Goal: Information Seeking & Learning: Learn about a topic

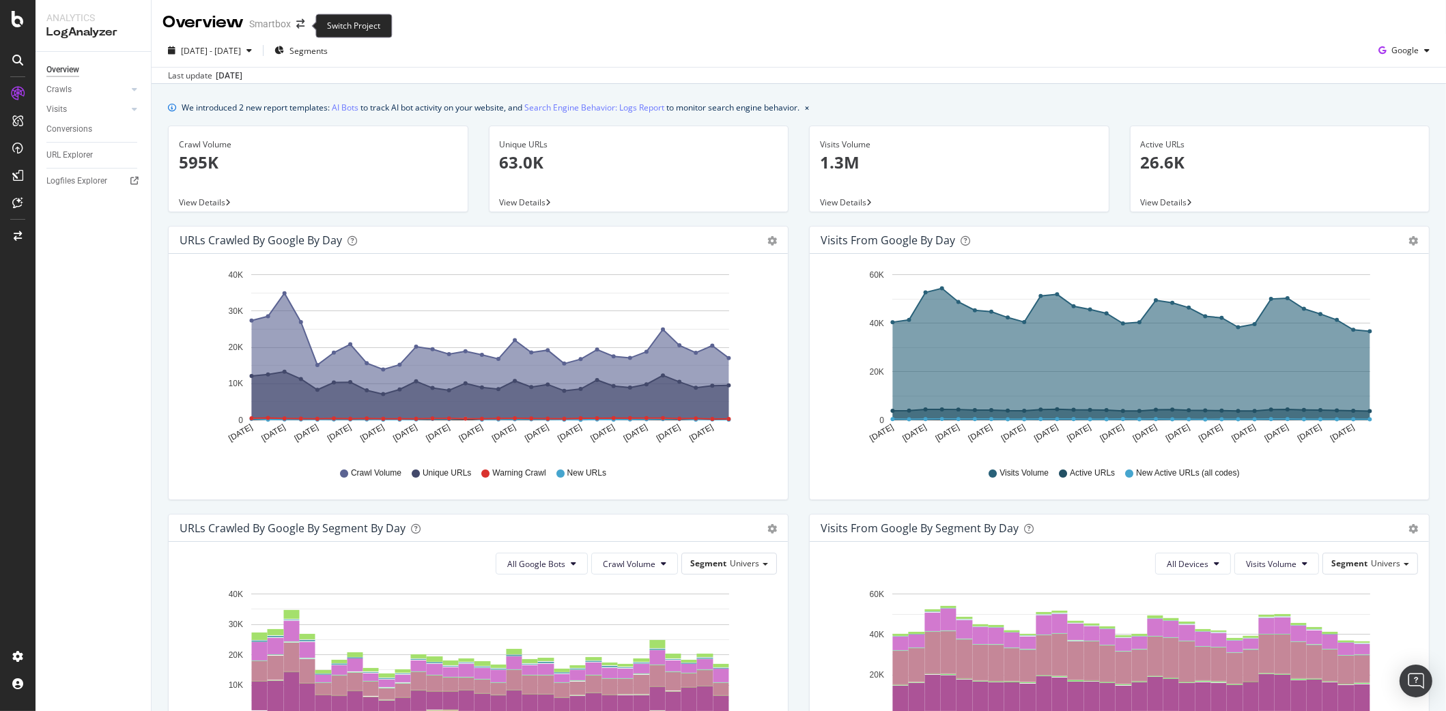
click at [302, 27] on icon "arrow-right-arrow-left" at bounding box center [300, 24] width 8 height 10
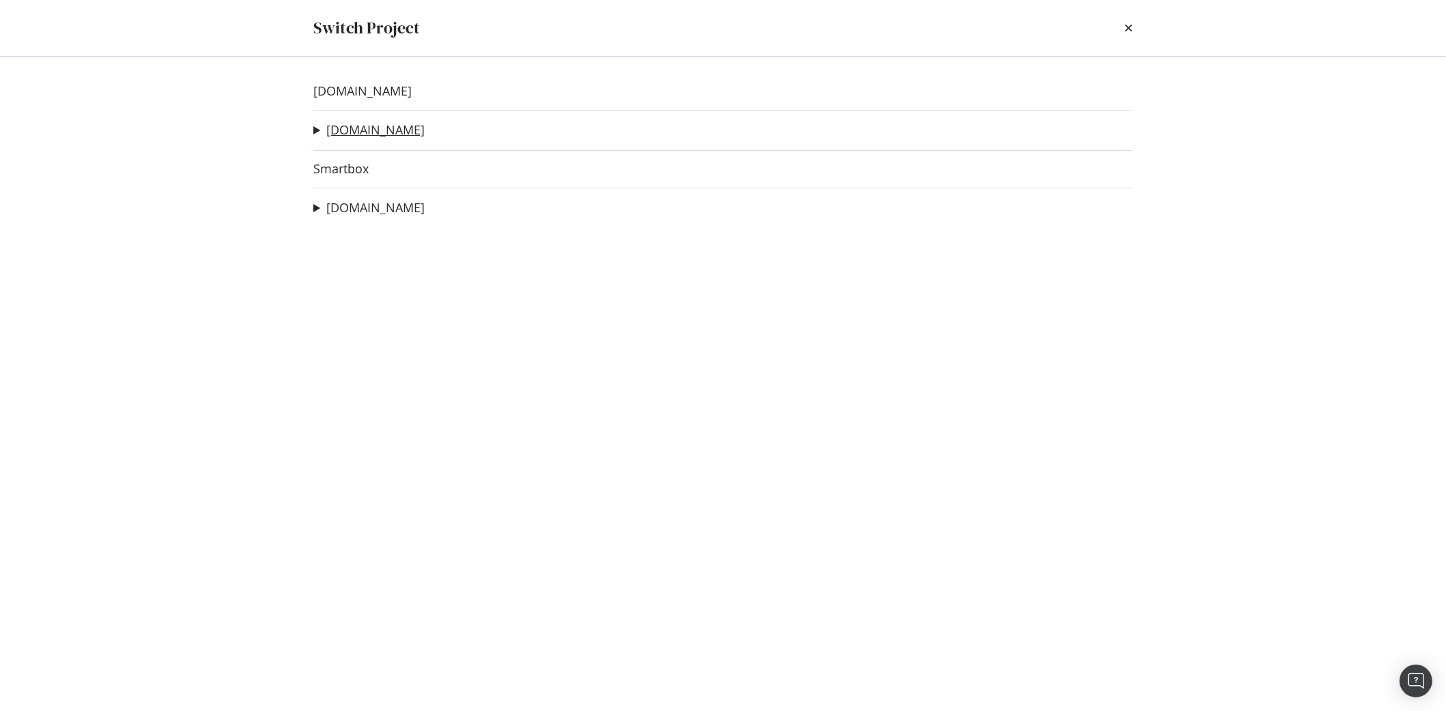
click at [360, 132] on link "[DOMAIN_NAME]" at bounding box center [375, 130] width 98 height 14
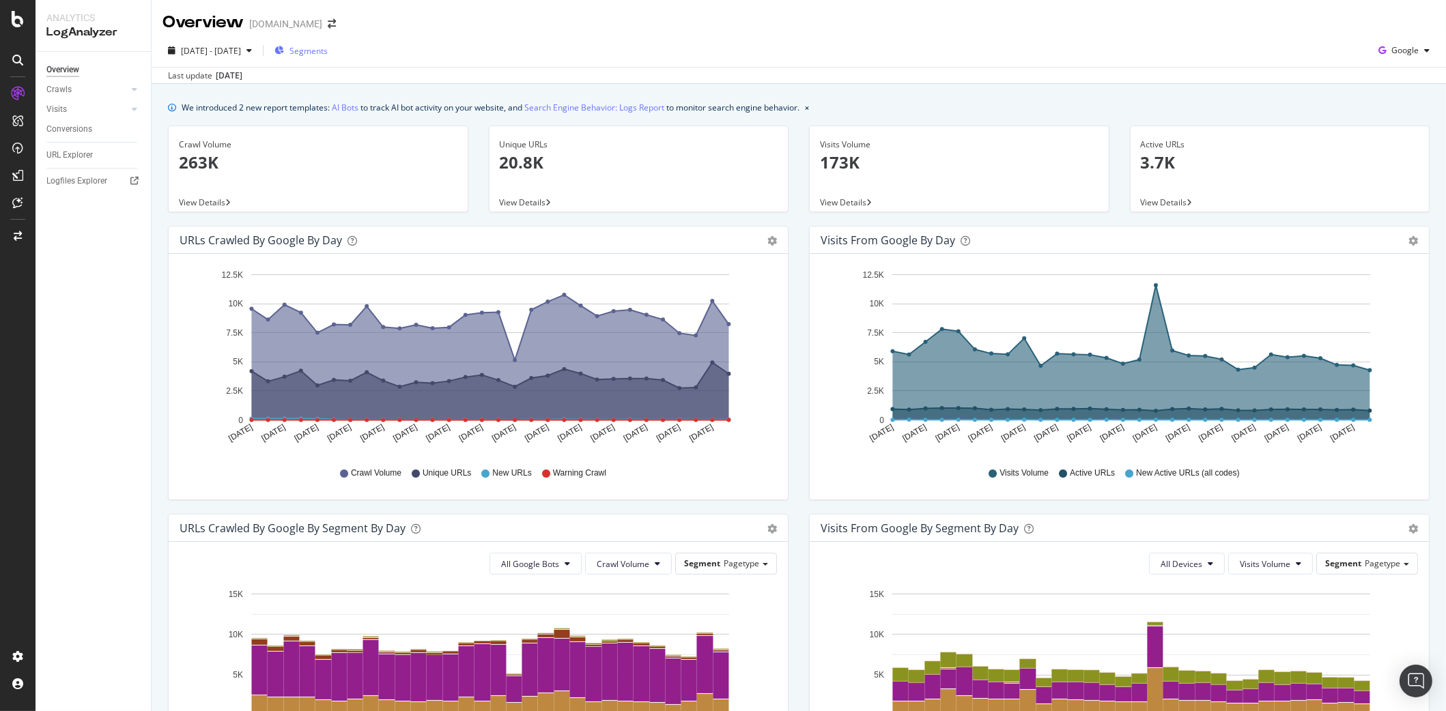
click at [328, 51] on span "Segments" at bounding box center [308, 51] width 38 height 12
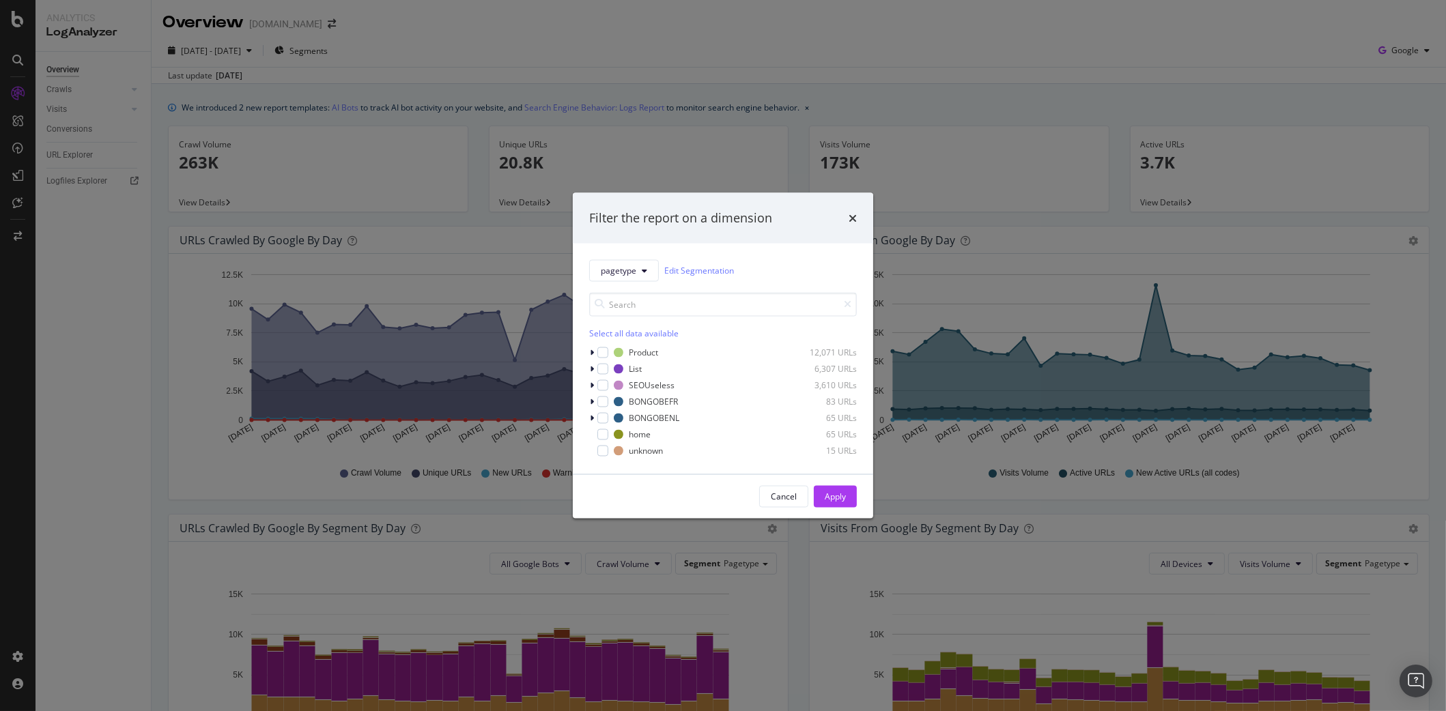
drag, startPoint x: 627, startPoint y: 305, endPoint x: 612, endPoint y: 289, distance: 22.2
click at [625, 305] on input "modal" at bounding box center [723, 304] width 268 height 24
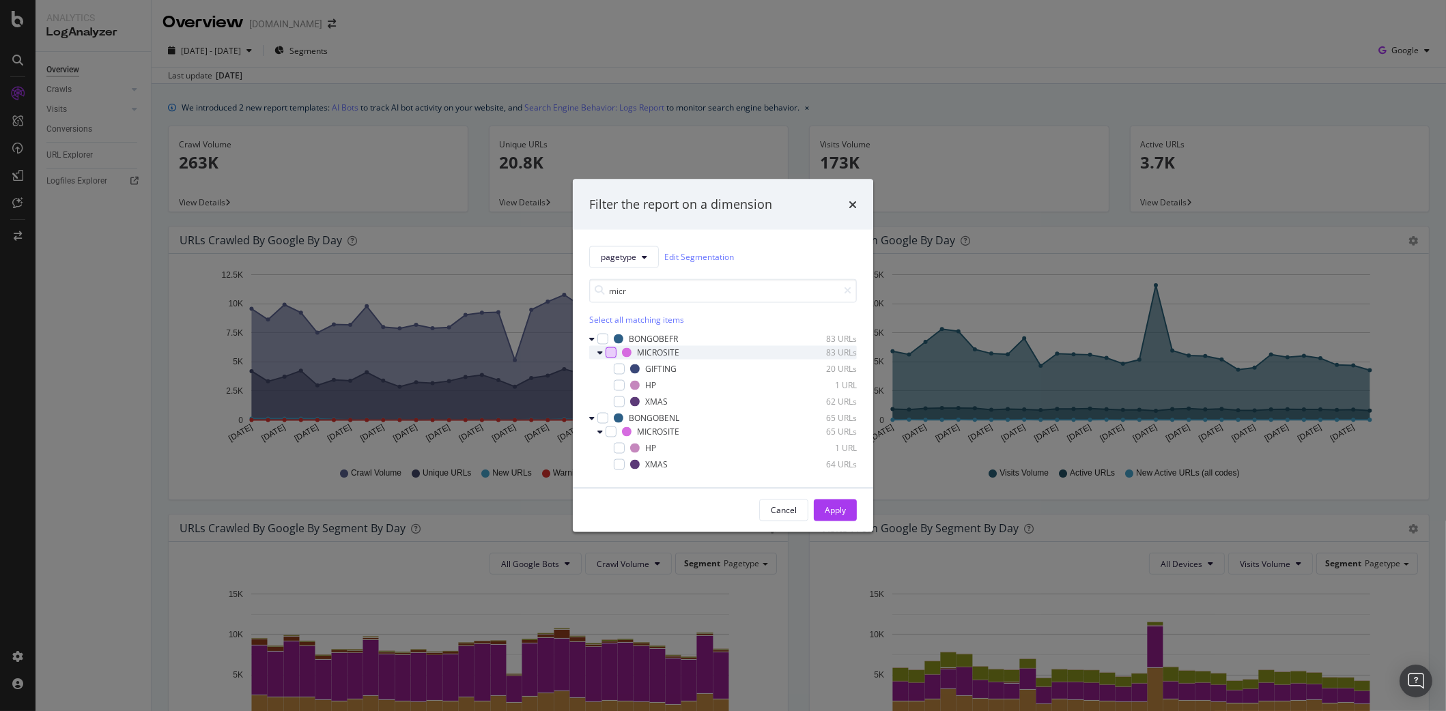
type input "micr"
click at [614, 353] on div "modal" at bounding box center [610, 352] width 11 height 11
click at [829, 510] on div "Apply" at bounding box center [835, 510] width 21 height 12
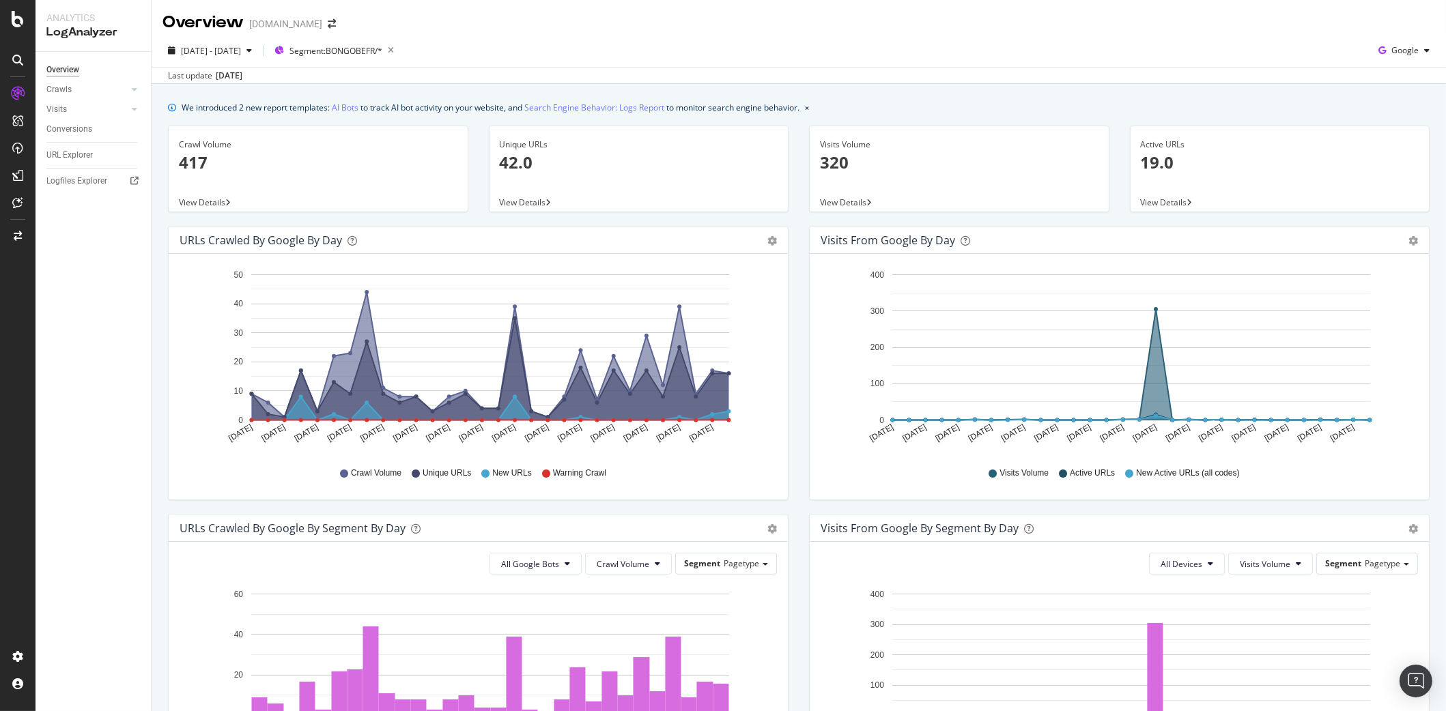
click at [1156, 158] on p "19.0" at bounding box center [1280, 162] width 278 height 23
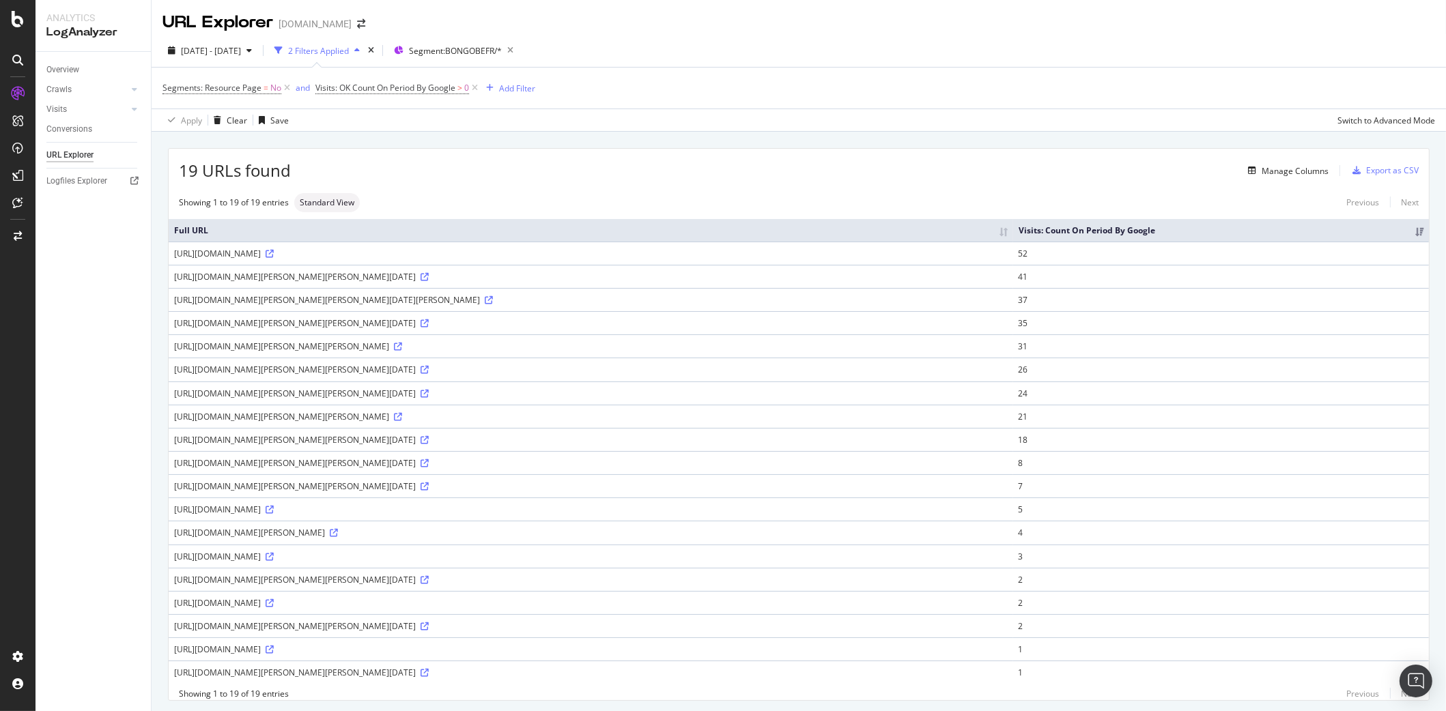
scroll to position [40, 0]
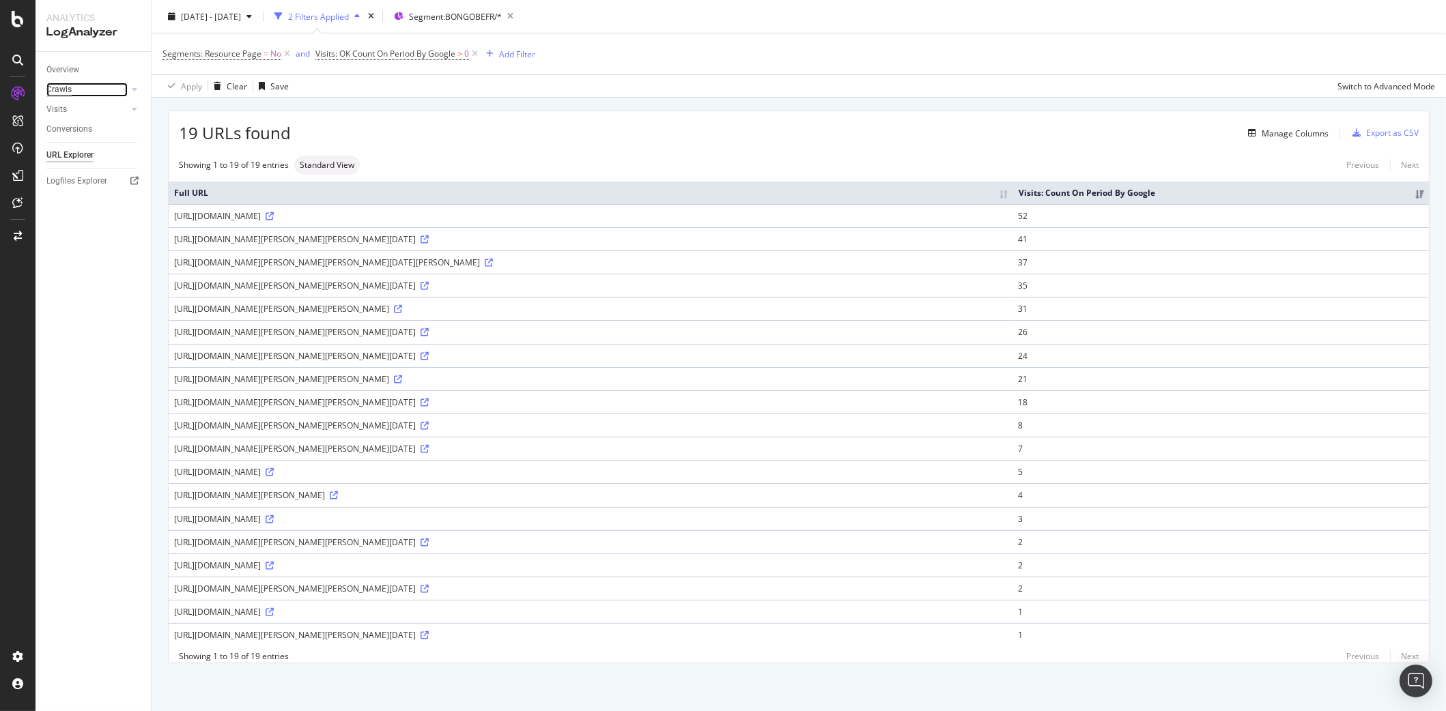
click at [58, 88] on div "Crawls" at bounding box center [58, 90] width 25 height 14
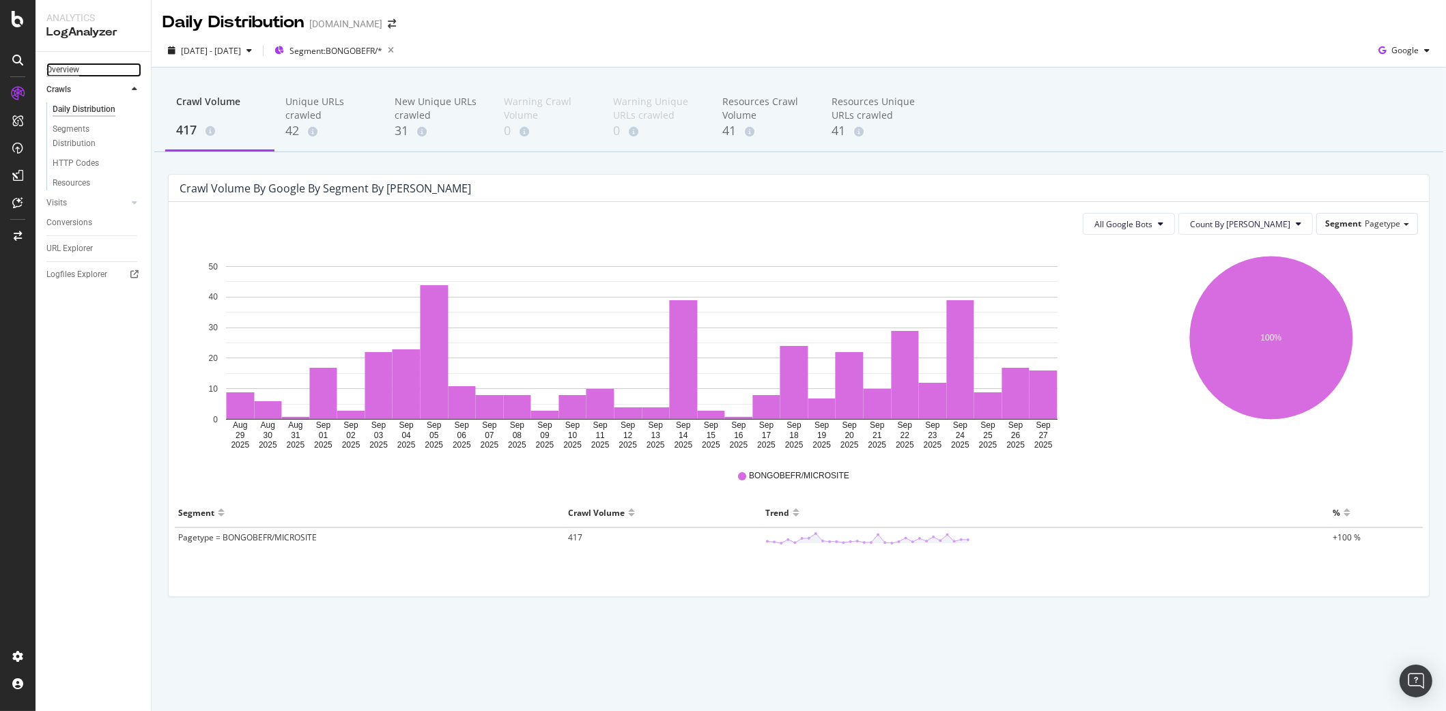
click at [61, 64] on div "Overview" at bounding box center [62, 70] width 33 height 14
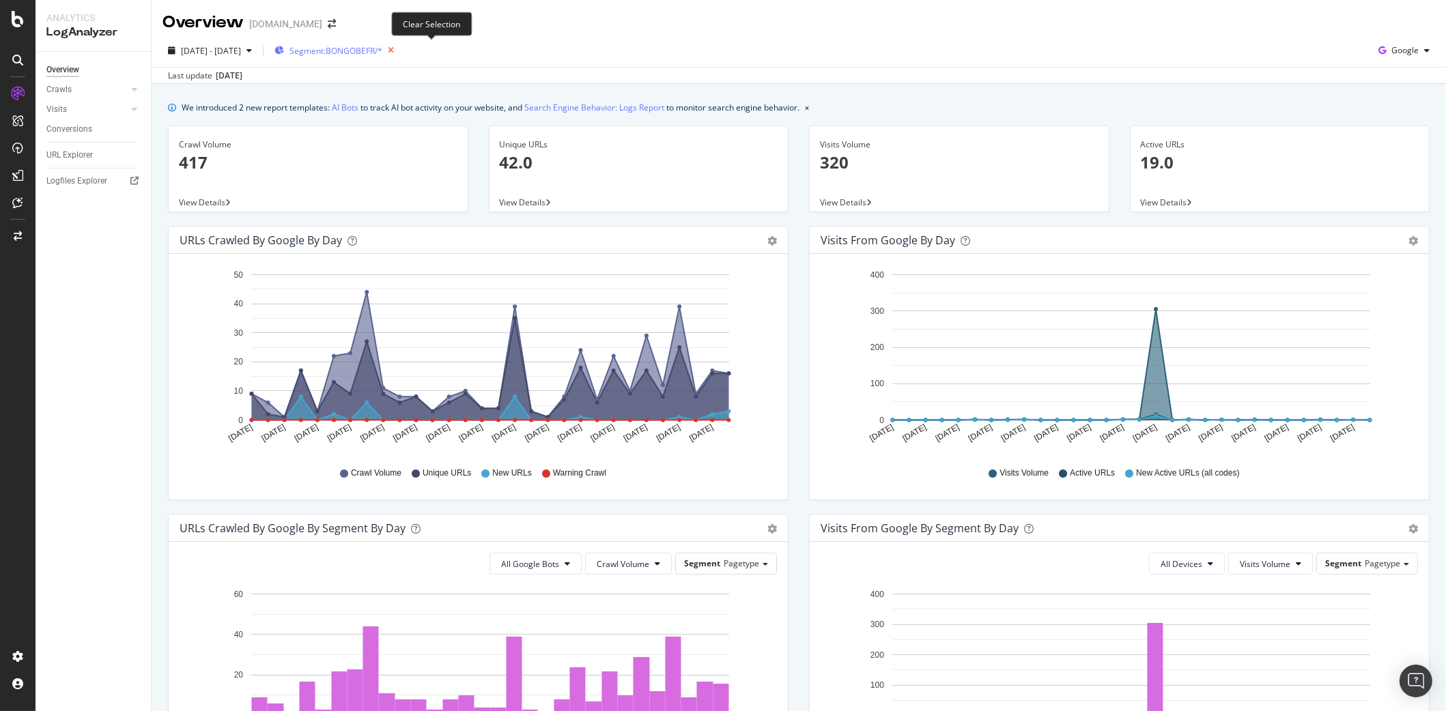
click at [399, 45] on icon "button" at bounding box center [390, 50] width 17 height 19
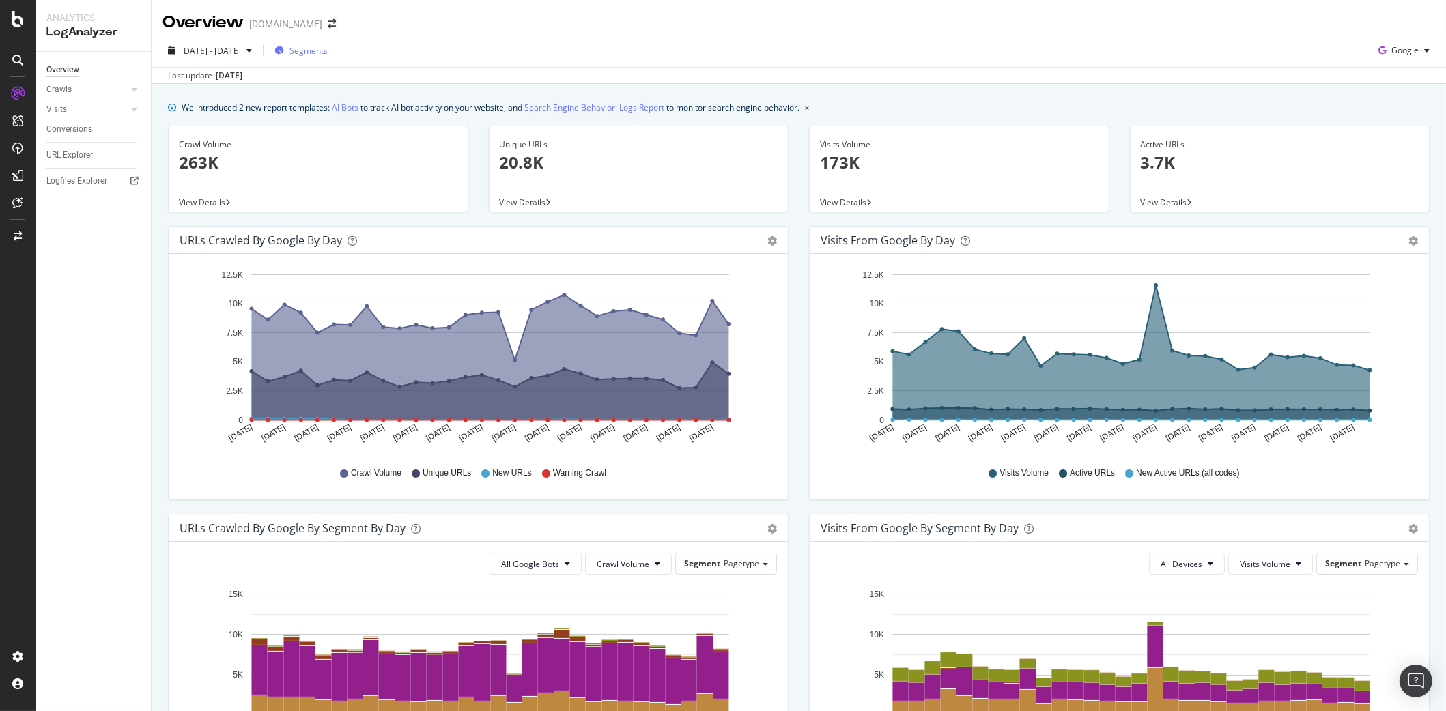
click at [328, 50] on span "Segments" at bounding box center [308, 51] width 38 height 12
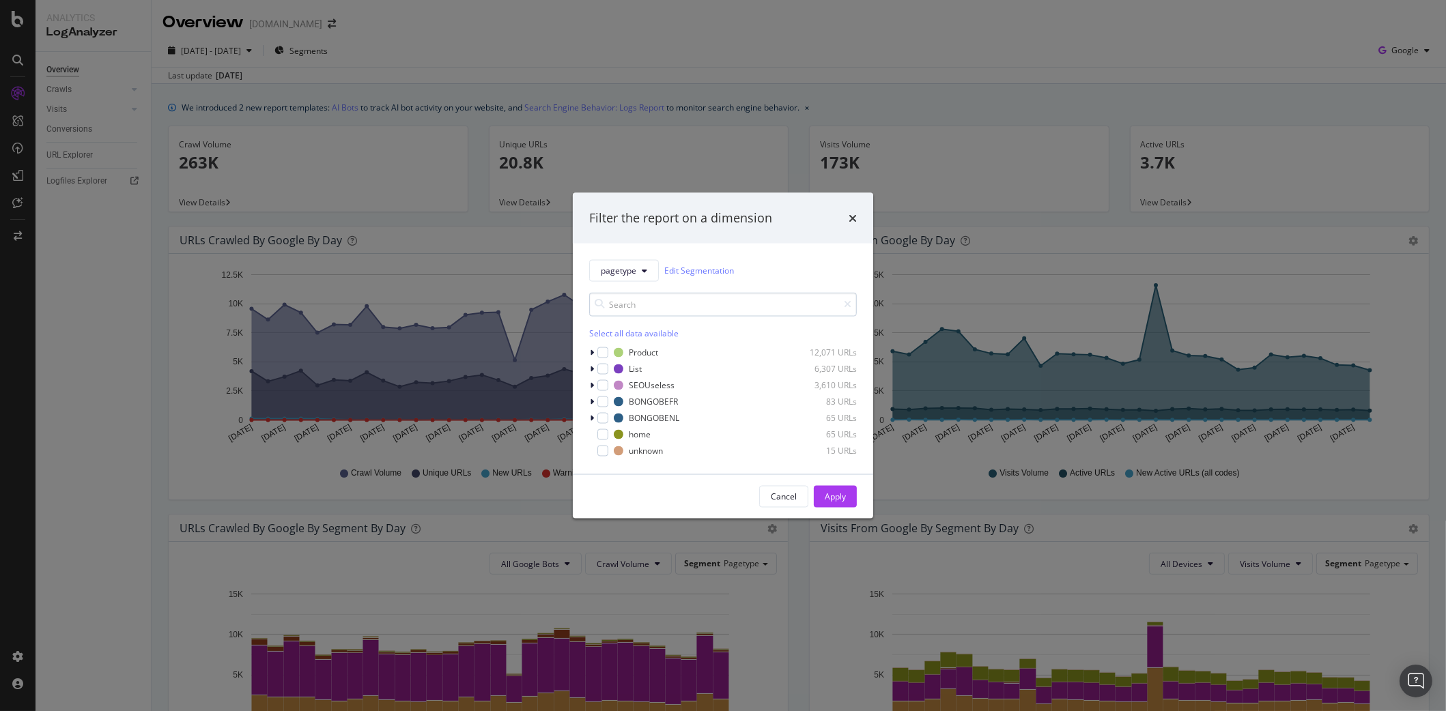
click at [667, 304] on input "modal" at bounding box center [723, 304] width 268 height 24
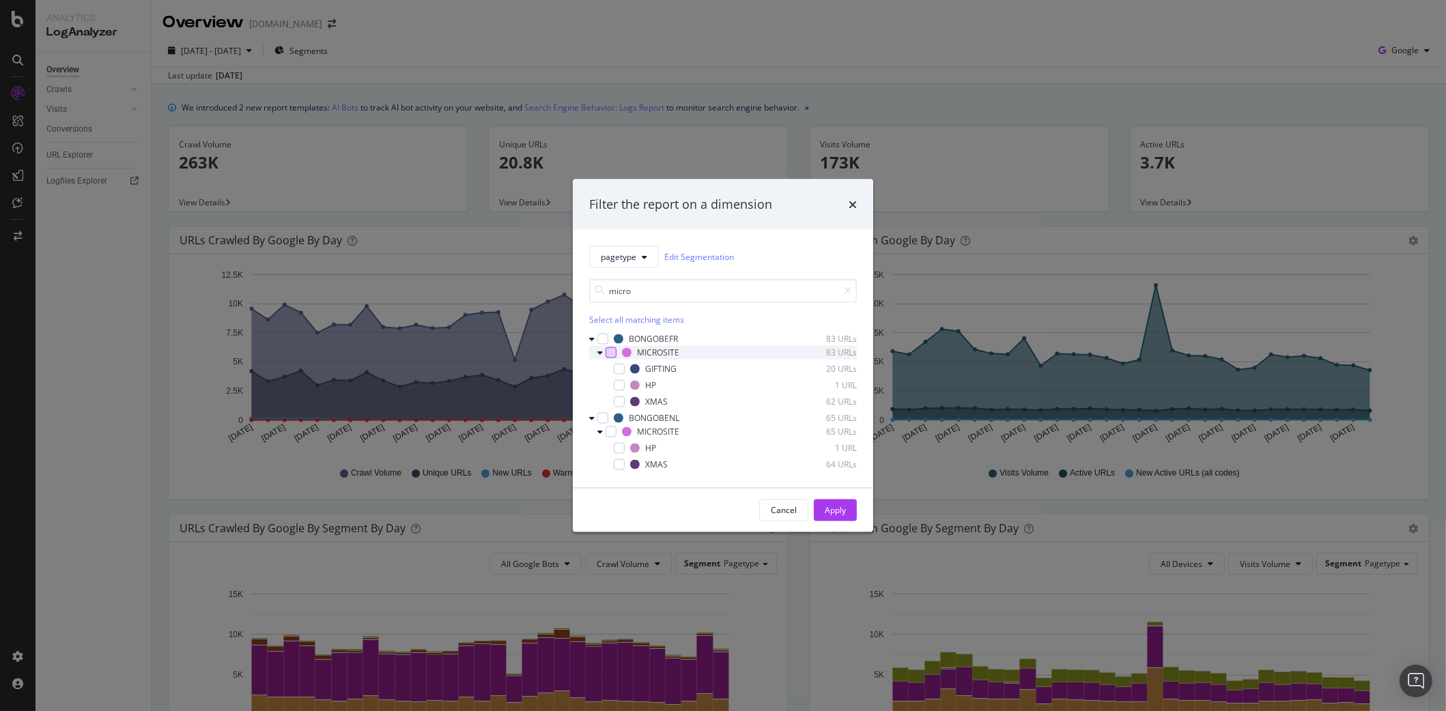
type input "micro"
click at [610, 356] on div "modal" at bounding box center [610, 352] width 11 height 11
click at [824, 511] on button "Apply" at bounding box center [835, 510] width 43 height 22
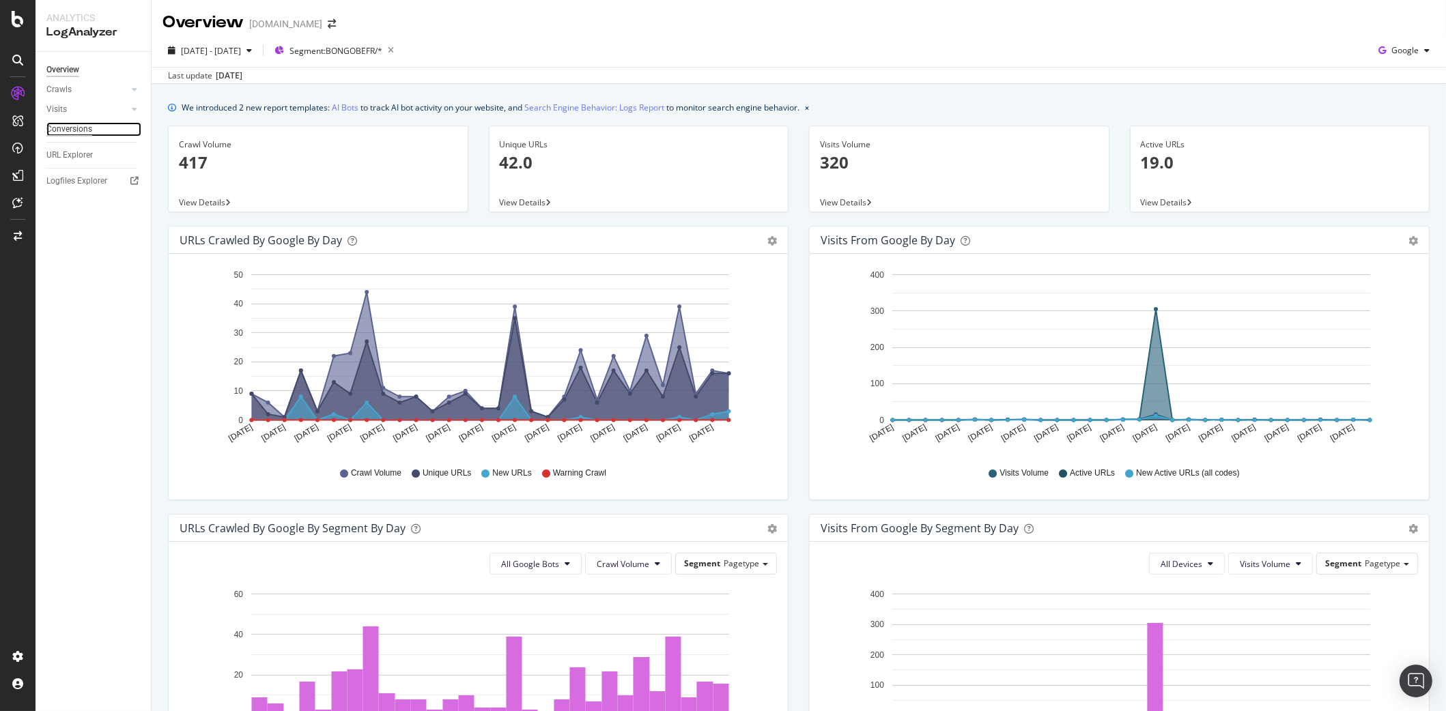
click at [65, 132] on div "Conversions" at bounding box center [69, 129] width 46 height 14
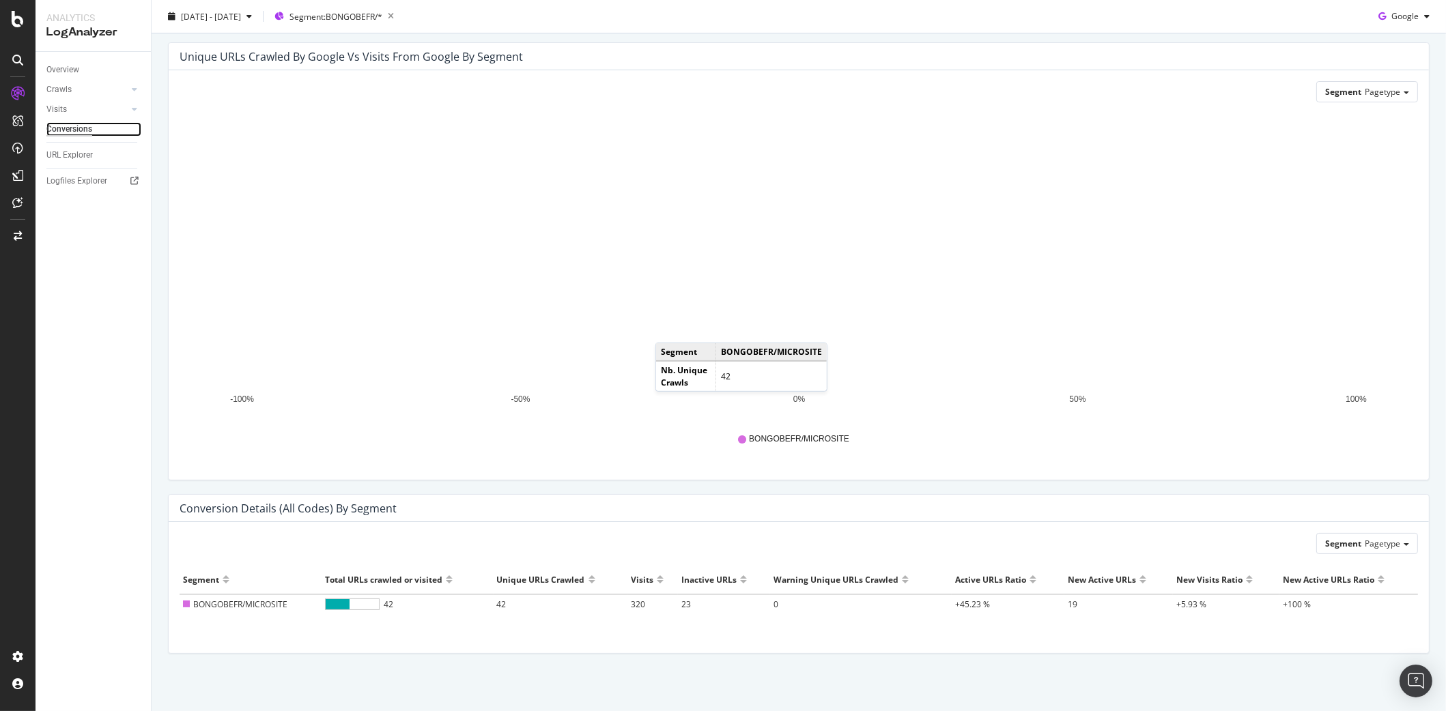
scroll to position [46, 0]
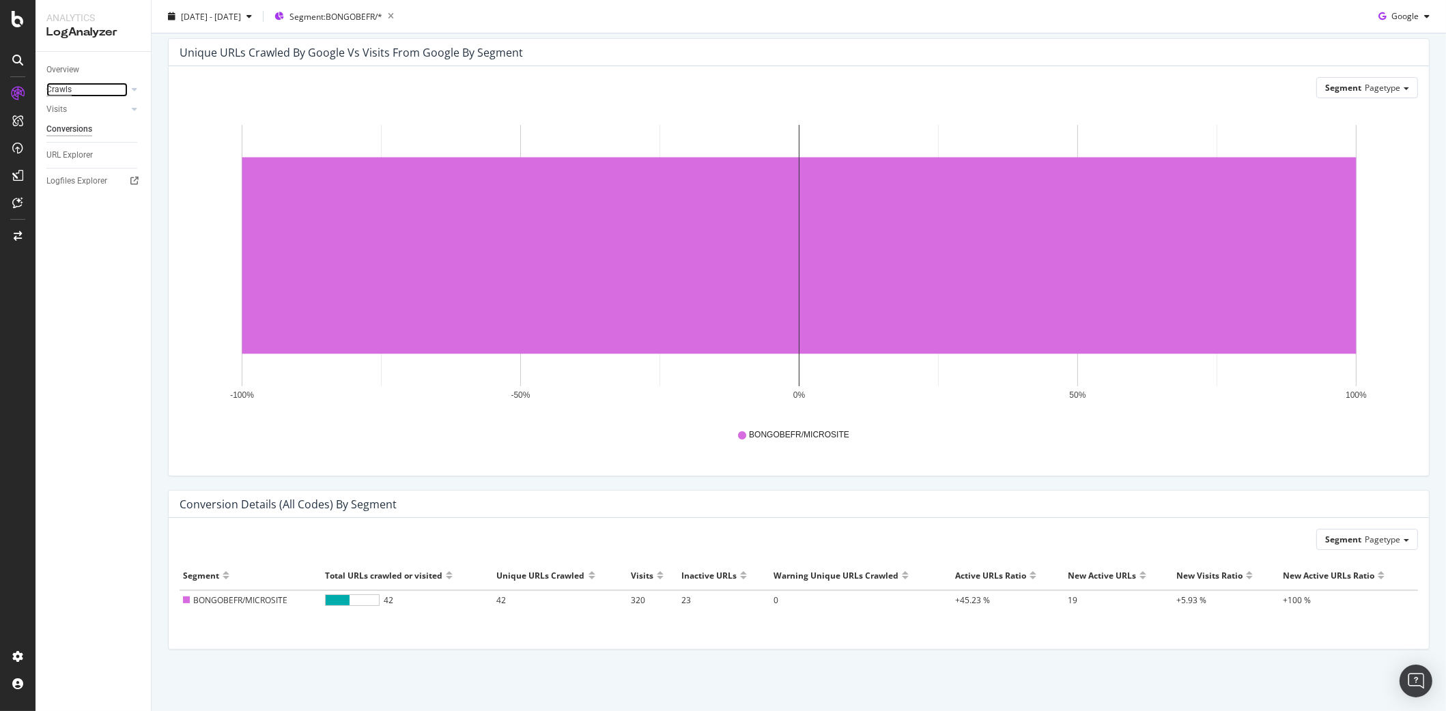
click at [69, 89] on div "Crawls" at bounding box center [58, 90] width 25 height 14
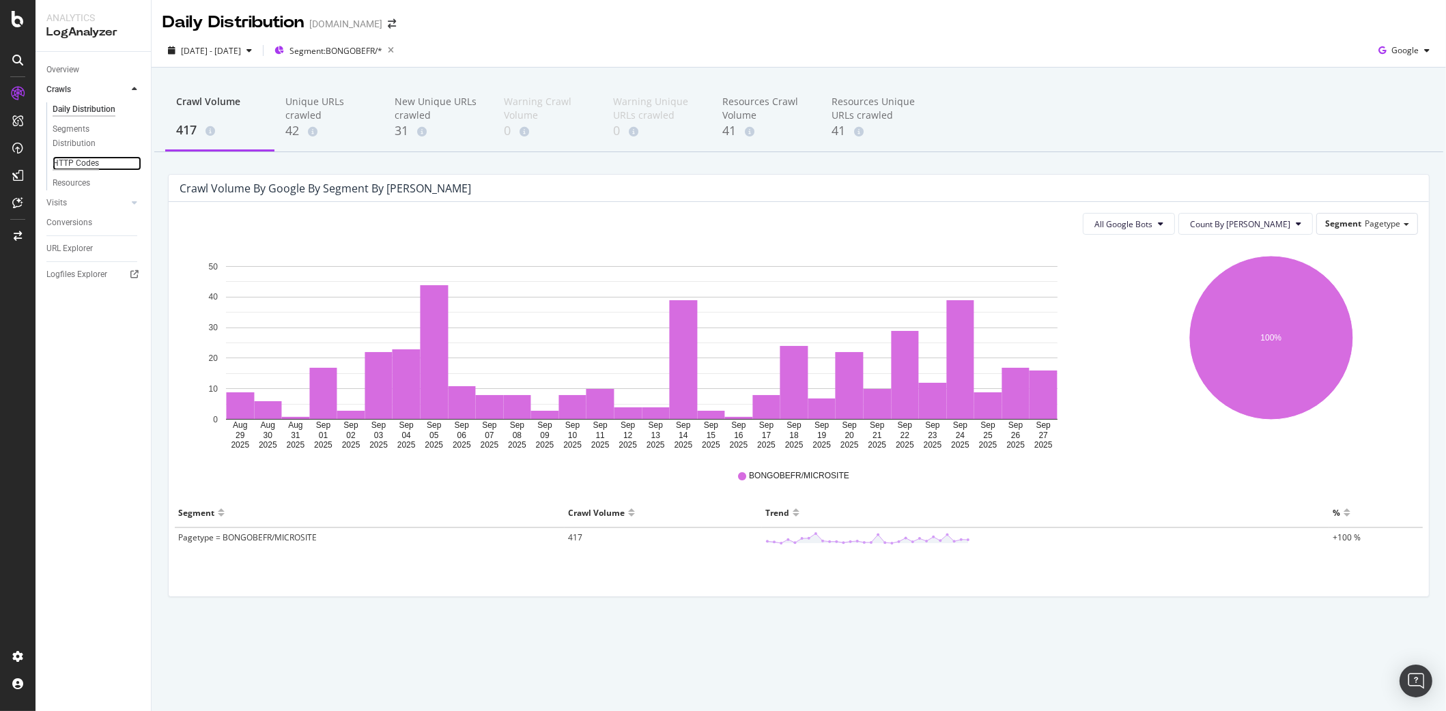
click at [68, 161] on div "HTTP Codes" at bounding box center [76, 163] width 46 height 14
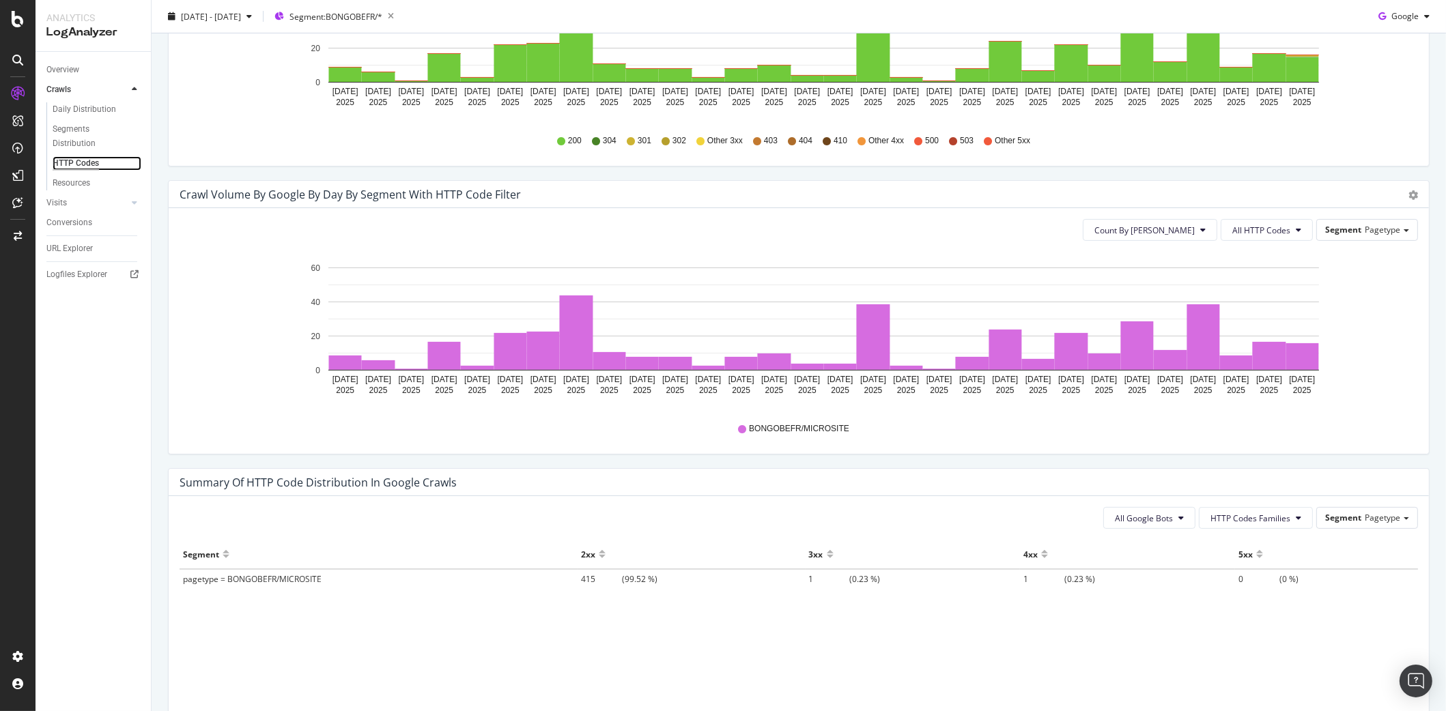
scroll to position [584, 0]
